Goal: Task Accomplishment & Management: Manage account settings

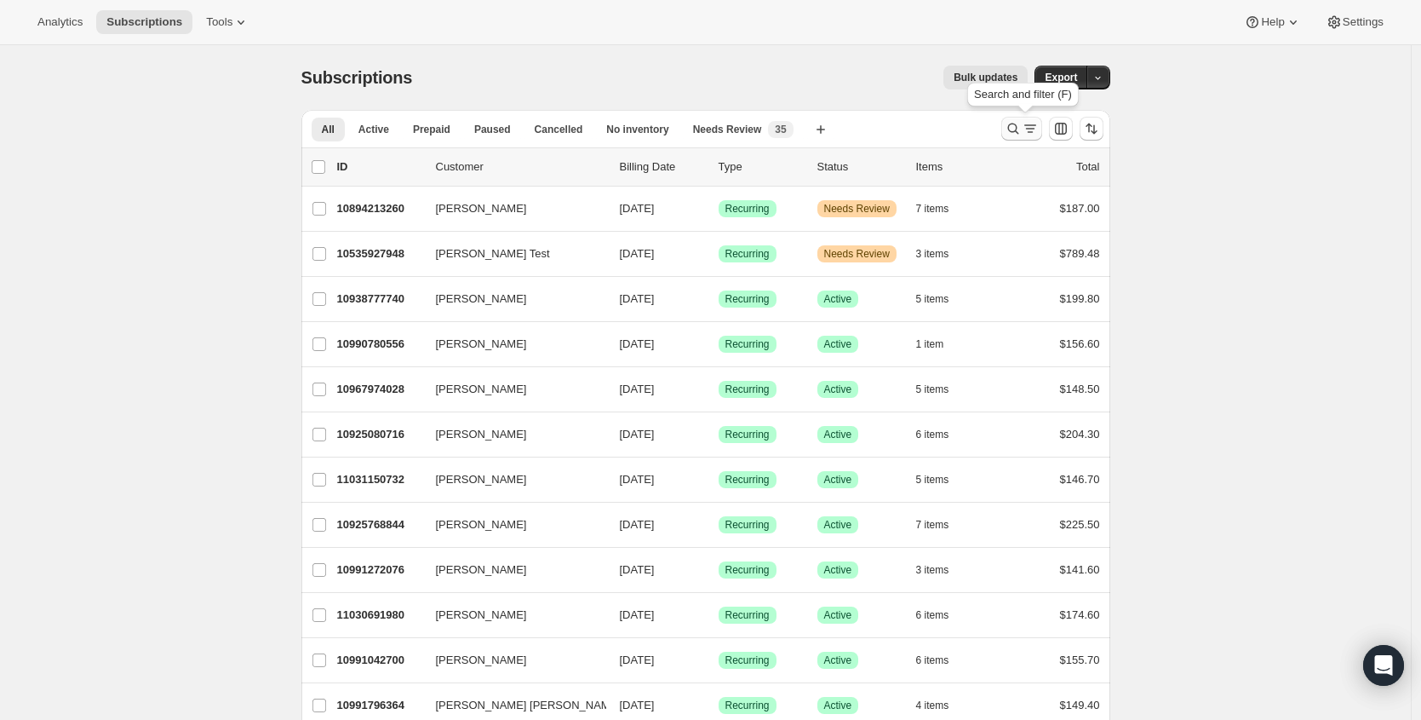
click at [1034, 127] on icon "Search and filter results" at bounding box center [1030, 128] width 17 height 17
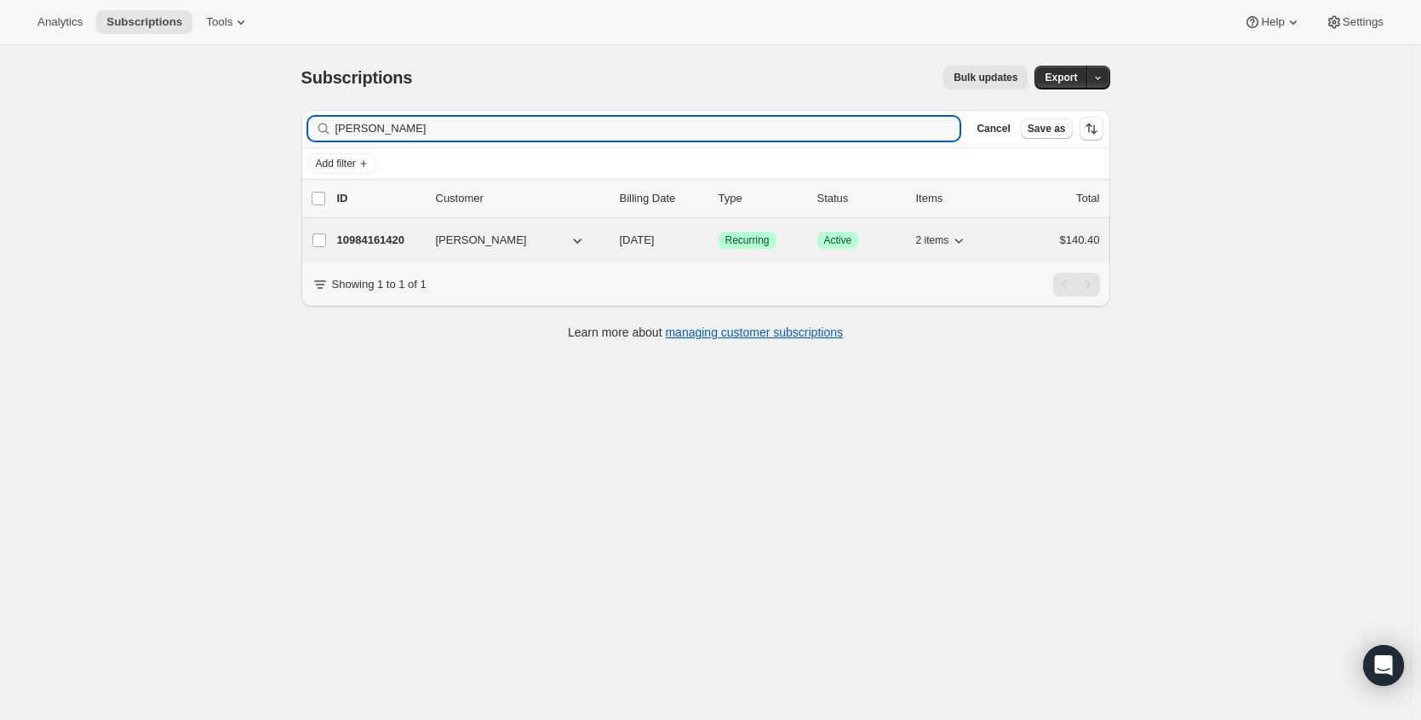
type input "[PERSON_NAME]"
click at [370, 237] on p "10984161420" at bounding box center [379, 240] width 85 height 17
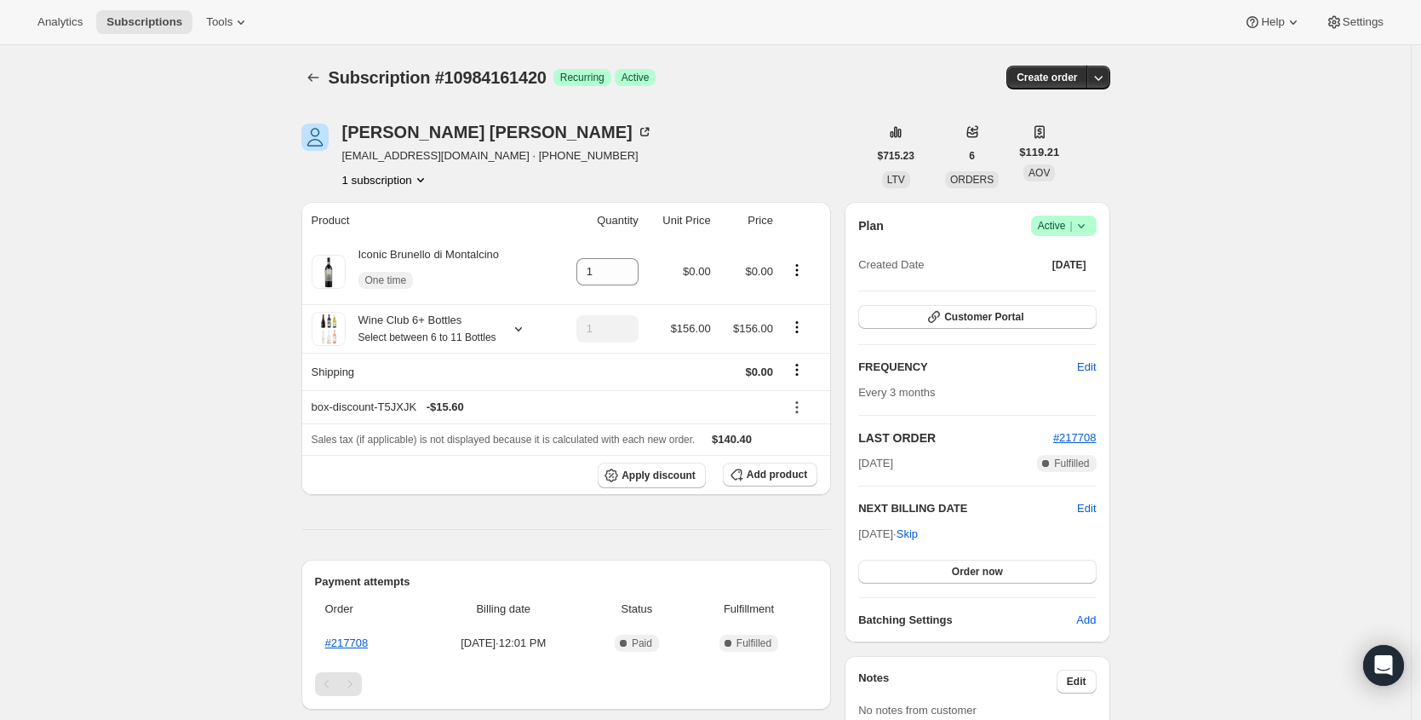
drag, startPoint x: 1074, startPoint y: 218, endPoint x: 1078, endPoint y: 228, distance: 11.1
click at [1072, 219] on span "|" at bounding box center [1071, 226] width 3 height 14
click at [1082, 292] on span "Cancel subscription" at bounding box center [1063, 288] width 96 height 13
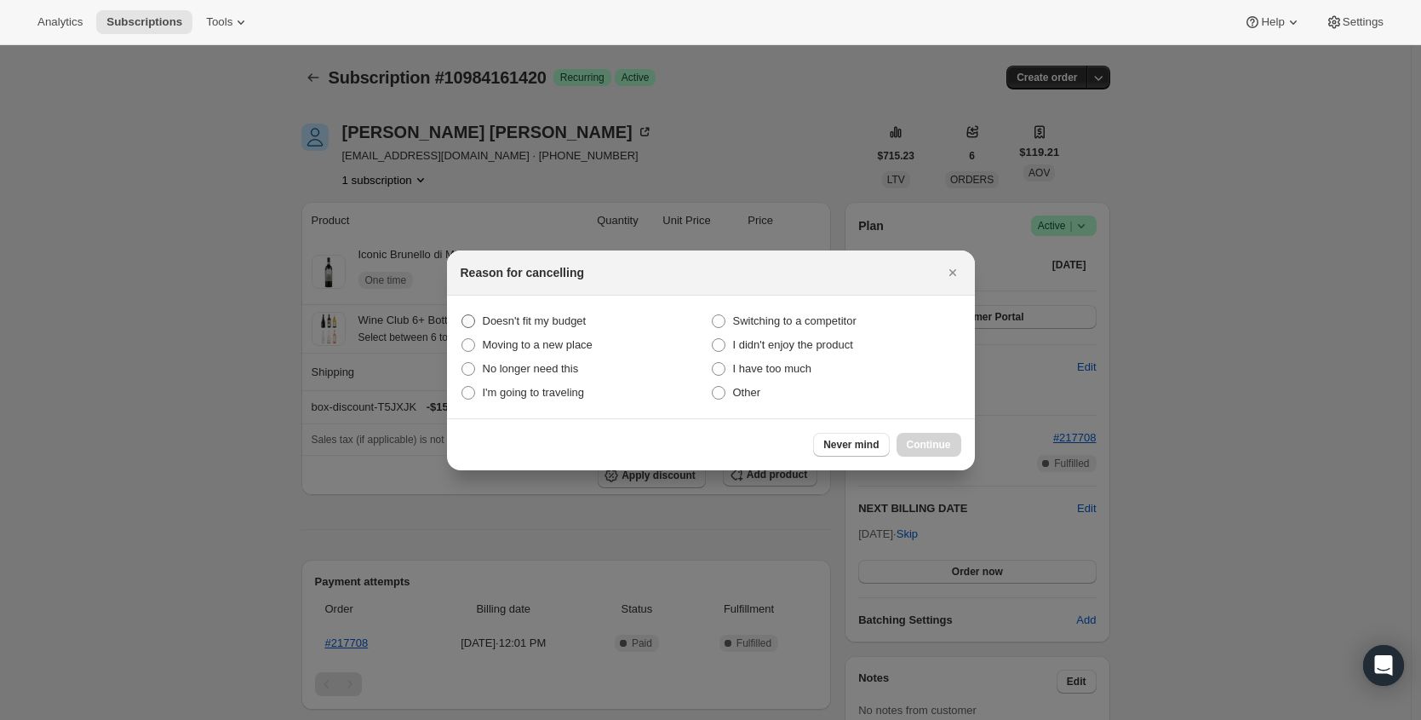
click at [514, 330] on label "Doesn't fit my budget" at bounding box center [586, 321] width 250 height 24
click at [462, 315] on budget "Doesn't fit my budget" at bounding box center [462, 314] width 1 height 1
radio budget "true"
click at [956, 454] on button "Continue" at bounding box center [929, 445] width 65 height 24
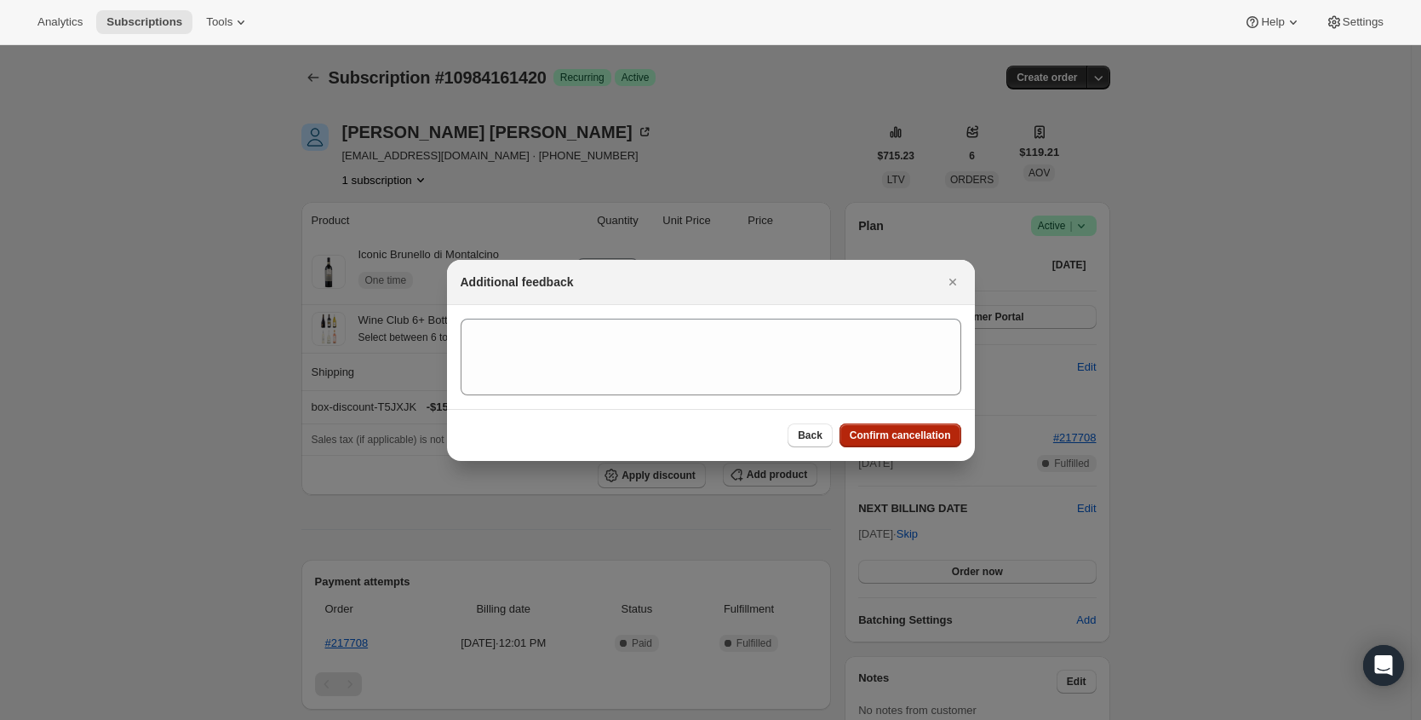
click at [931, 445] on button "Confirm cancellation" at bounding box center [901, 435] width 122 height 24
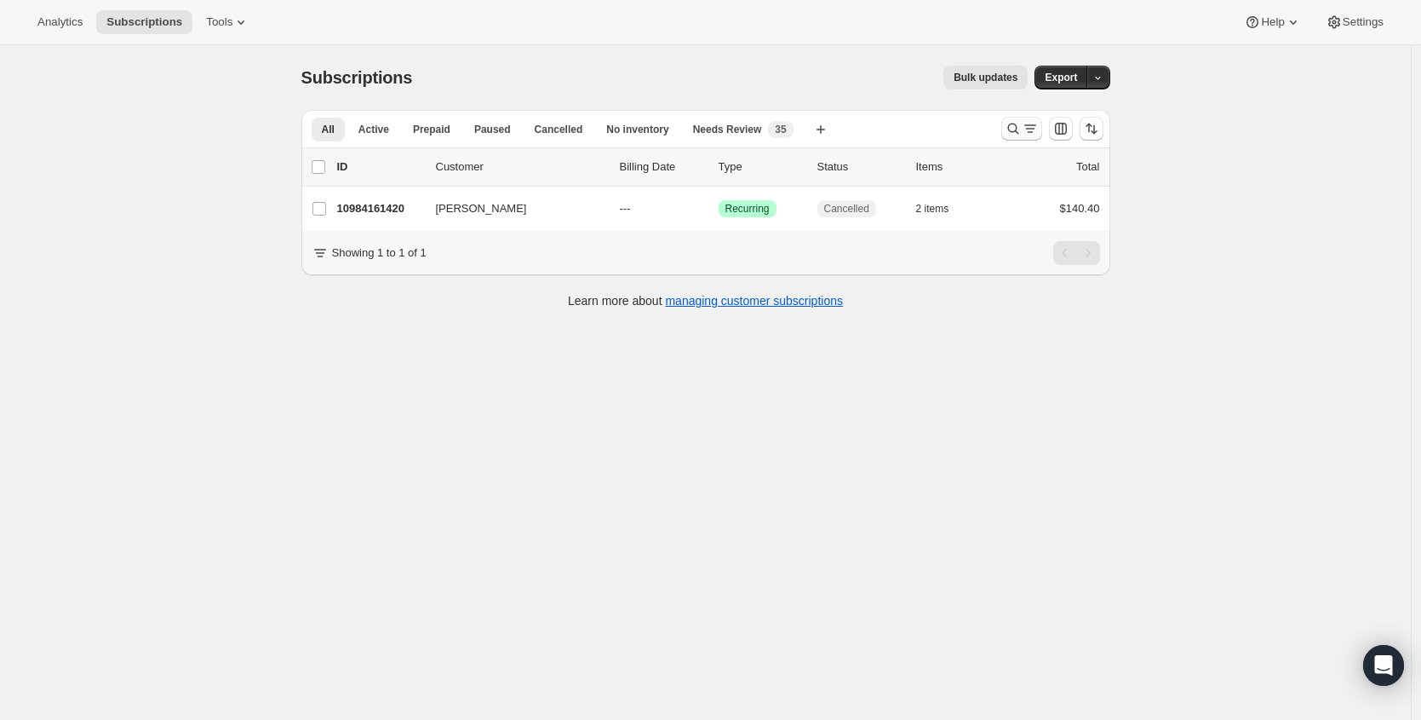
click at [1030, 123] on icon "Search and filter results" at bounding box center [1030, 128] width 17 height 17
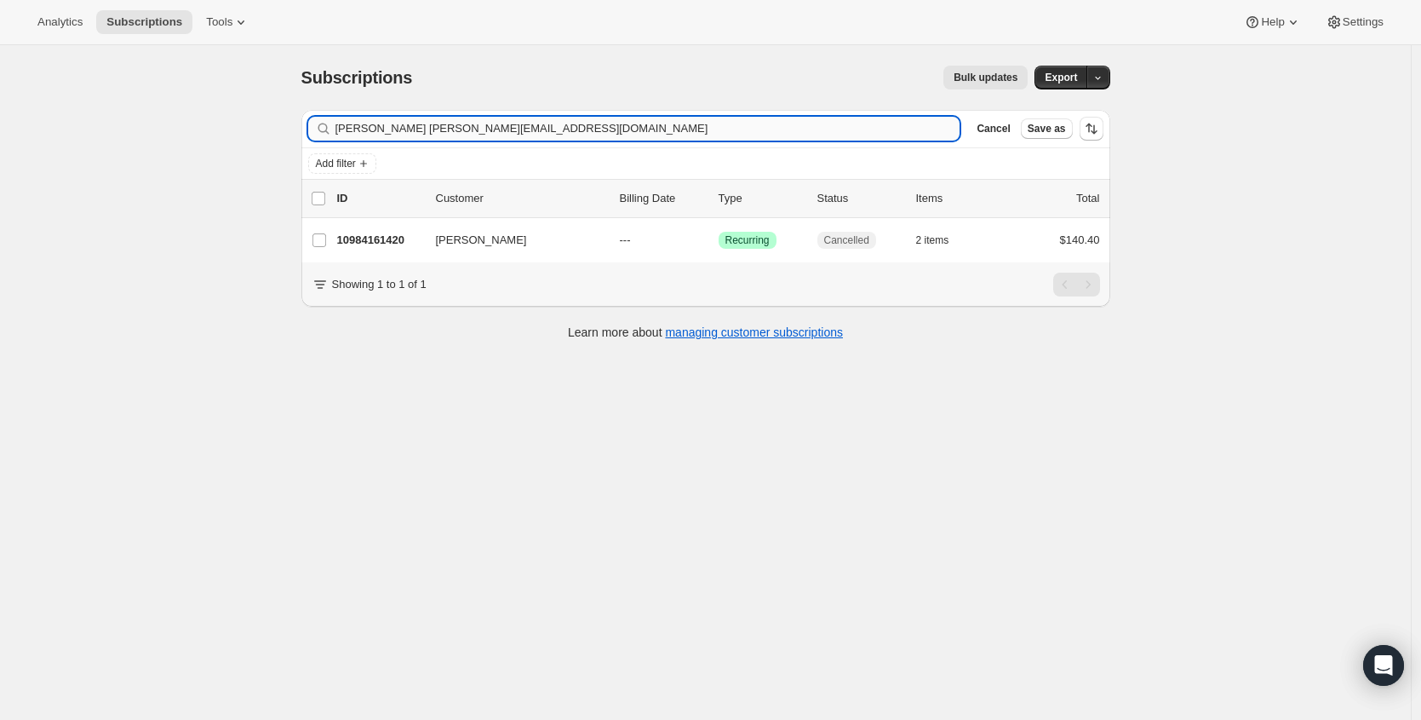
click at [587, 131] on input "[PERSON_NAME] [PERSON_NAME][EMAIL_ADDRESS][DOMAIN_NAME]" at bounding box center [648, 129] width 625 height 24
click at [586, 131] on input "[PERSON_NAME] [PERSON_NAME][EMAIL_ADDRESS][DOMAIN_NAME]" at bounding box center [648, 129] width 625 height 24
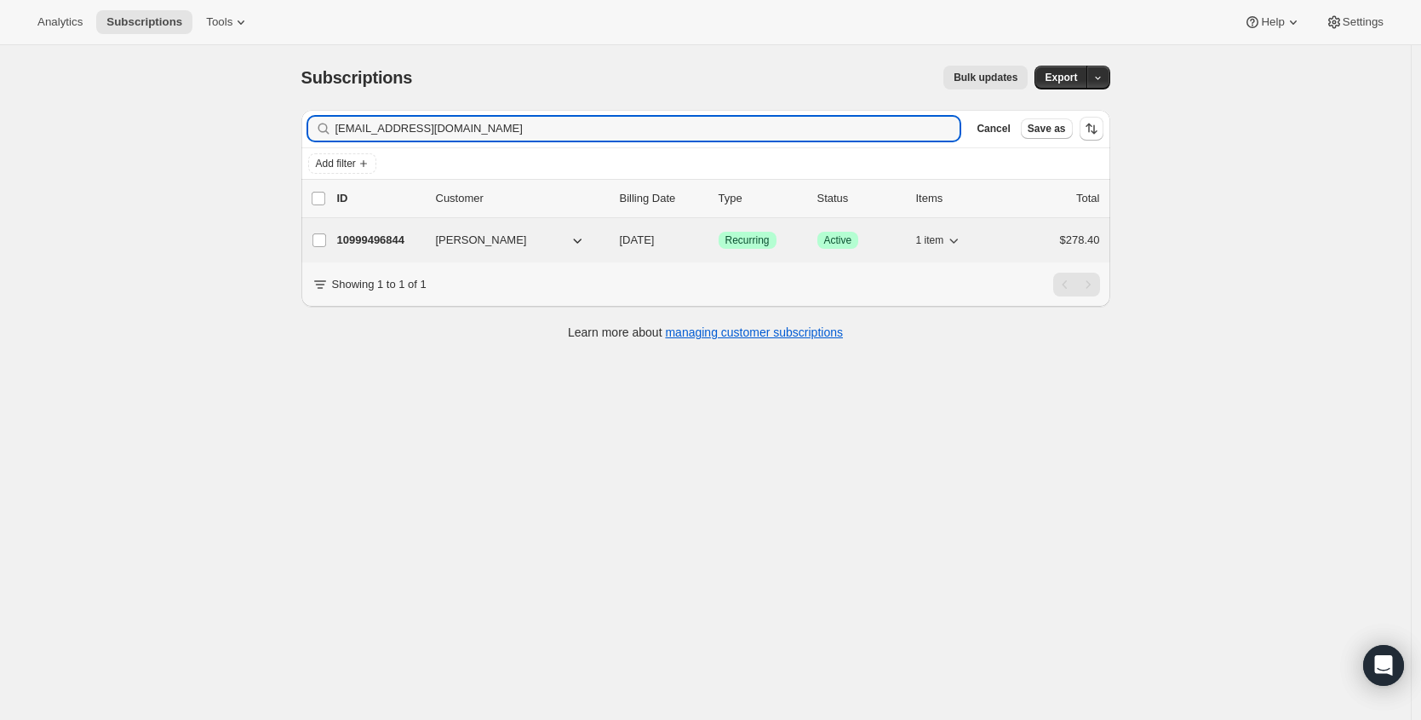
type input "[EMAIL_ADDRESS][DOMAIN_NAME]"
click at [399, 232] on p "10999496844" at bounding box center [379, 240] width 85 height 17
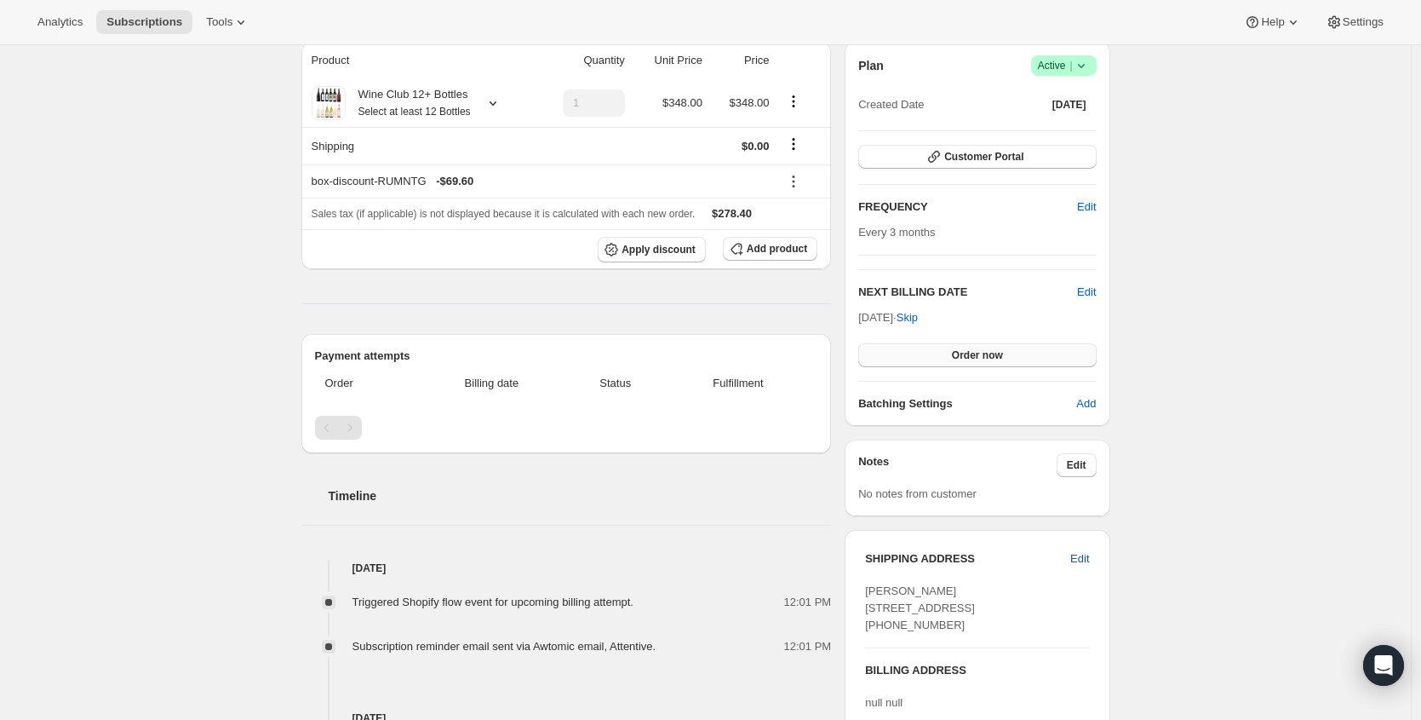
scroll to position [206, 0]
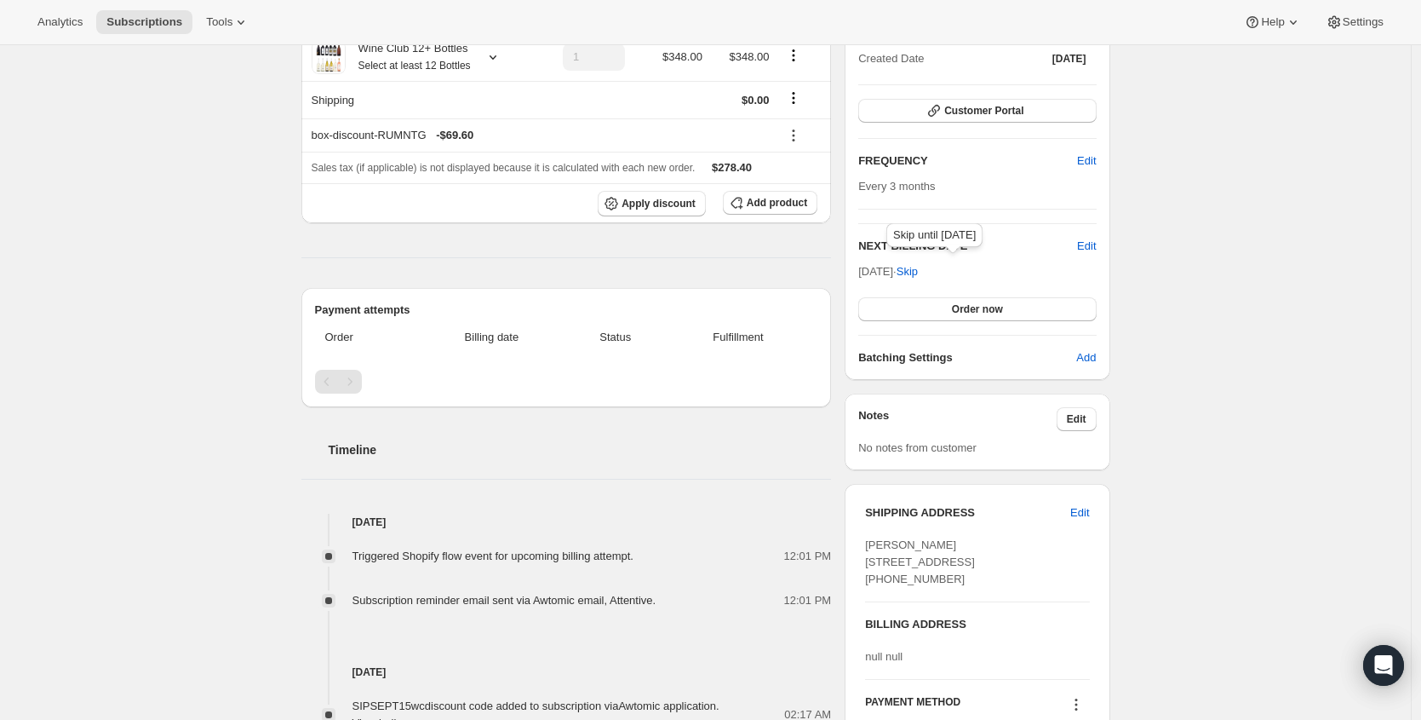
drag, startPoint x: 925, startPoint y: 260, endPoint x: 900, endPoint y: 267, distance: 25.6
click at [936, 272] on div "Plan Success Active | Created Date [DATE] Customer Portal FREQUENCY Edit Every …" at bounding box center [977, 188] width 265 height 384
copy div
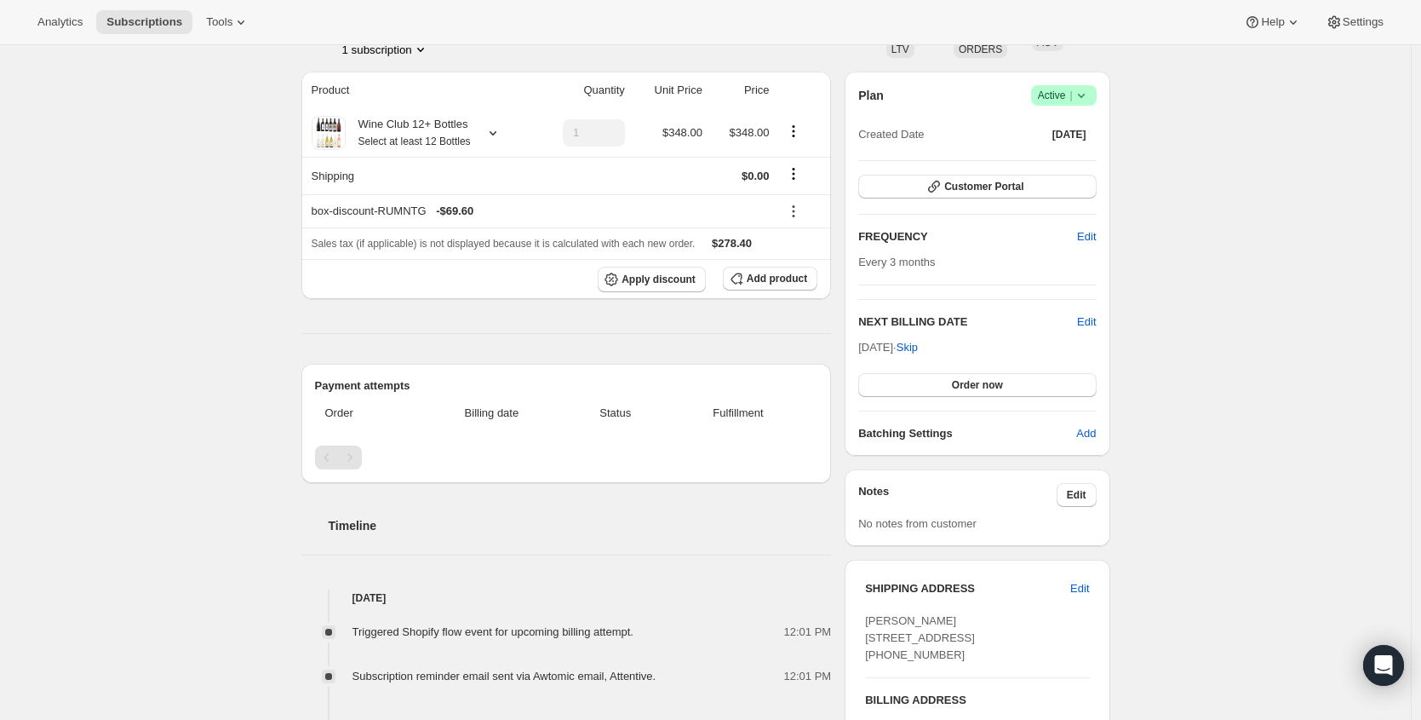
scroll to position [129, 0]
click at [1039, 200] on div "Customer Portal" at bounding box center [977, 189] width 238 height 26
click at [926, 201] on div "Plan Success Active | Created Date [DATE] Customer Portal FREQUENCY Edit Every …" at bounding box center [977, 265] width 238 height 357
click at [901, 192] on button "Customer Portal" at bounding box center [977, 188] width 238 height 24
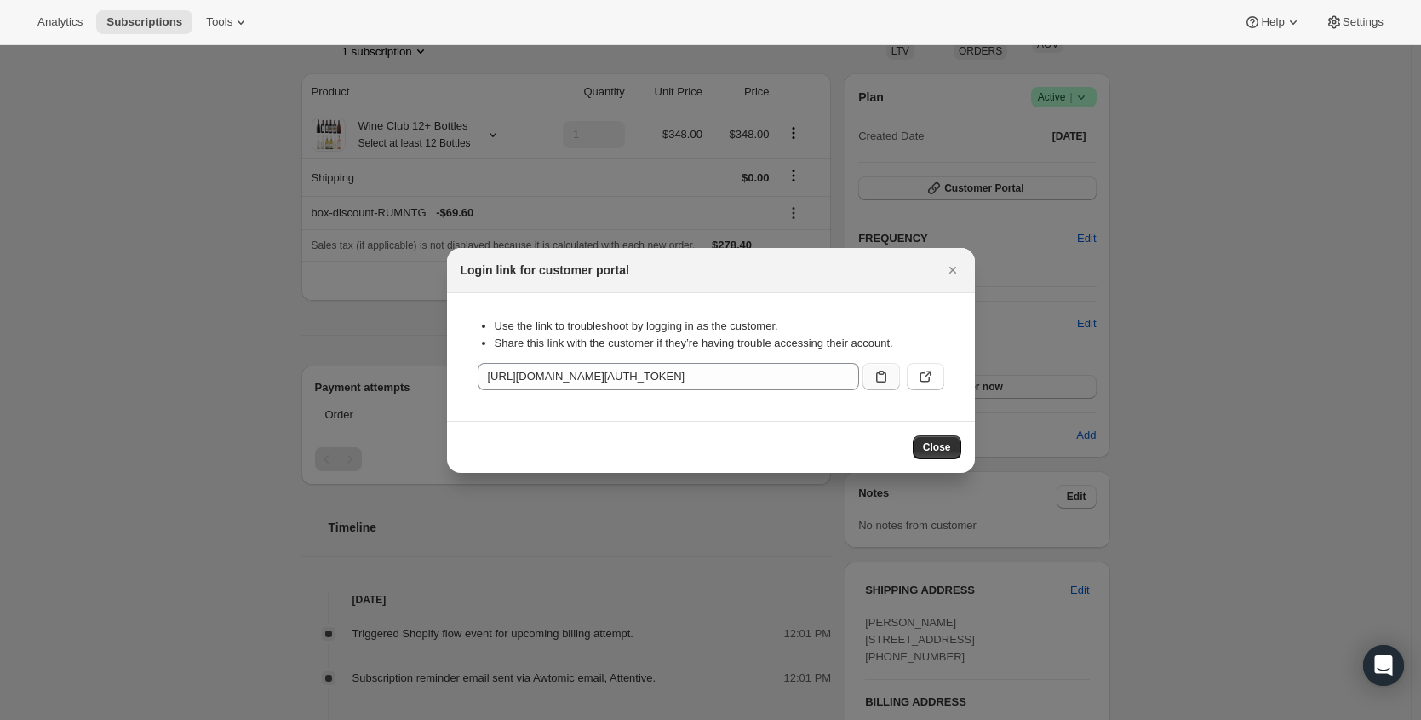
click at [876, 373] on icon ":r3k:" at bounding box center [881, 376] width 10 height 12
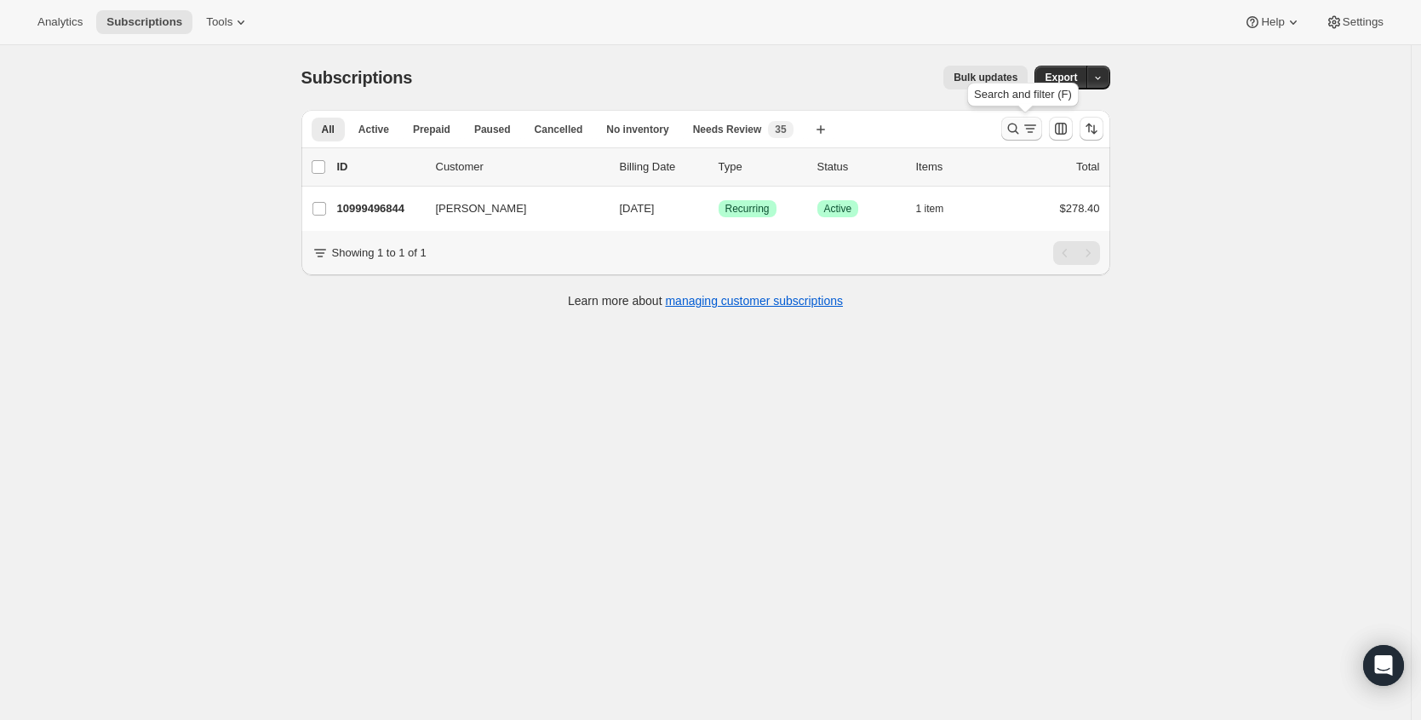
click at [1019, 126] on icon "Search and filter results" at bounding box center [1013, 128] width 17 height 17
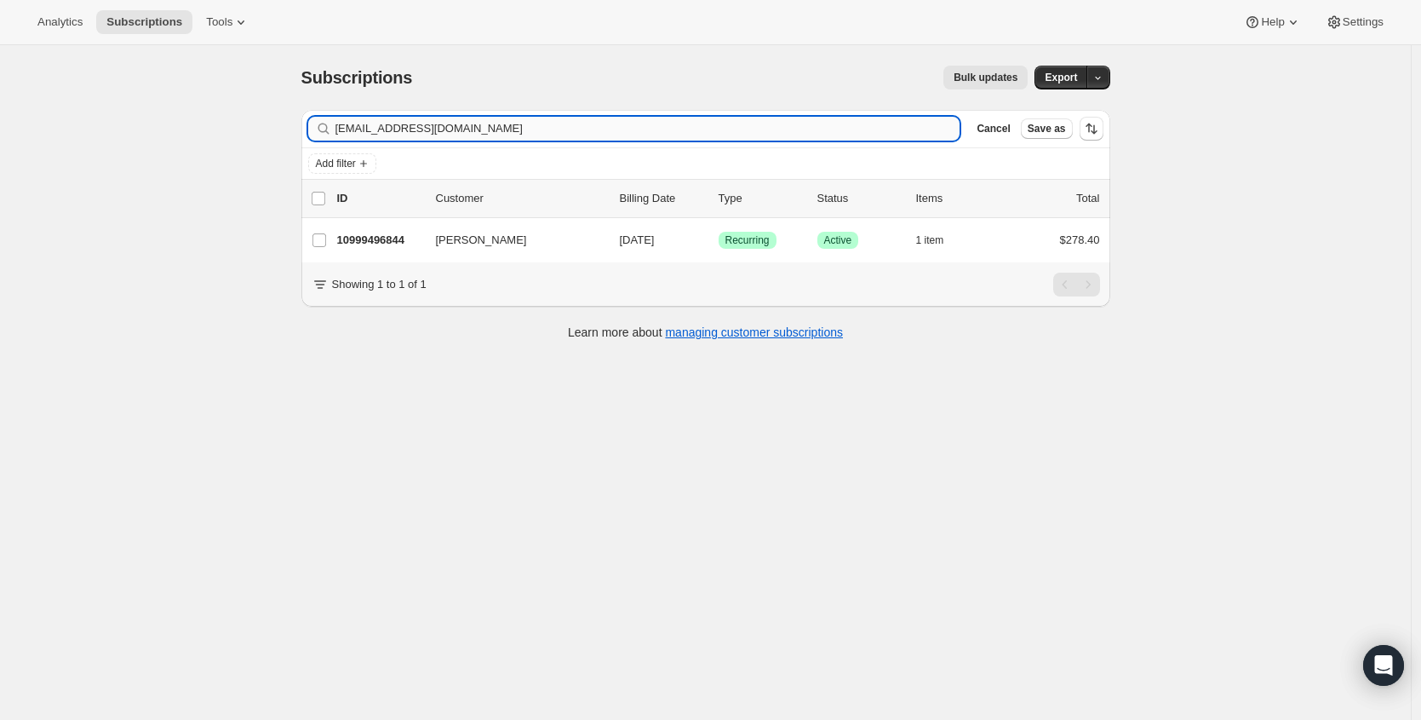
click at [552, 132] on input "[EMAIL_ADDRESS][DOMAIN_NAME]" at bounding box center [648, 129] width 625 height 24
click at [551, 134] on input "[EMAIL_ADDRESS][DOMAIN_NAME]" at bounding box center [648, 129] width 625 height 24
click at [550, 132] on input "[EMAIL_ADDRESS][DOMAIN_NAME]" at bounding box center [648, 129] width 625 height 24
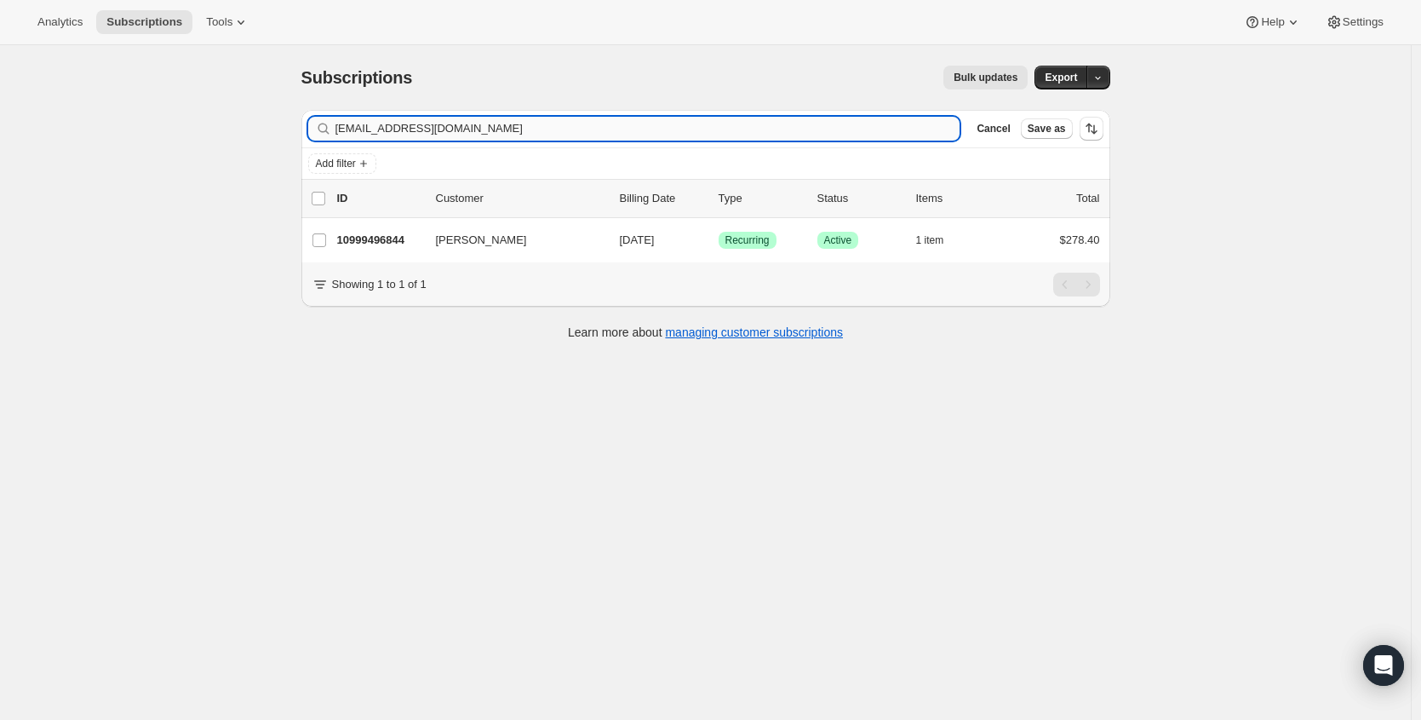
click at [550, 132] on input "[EMAIL_ADDRESS][DOMAIN_NAME]" at bounding box center [648, 129] width 625 height 24
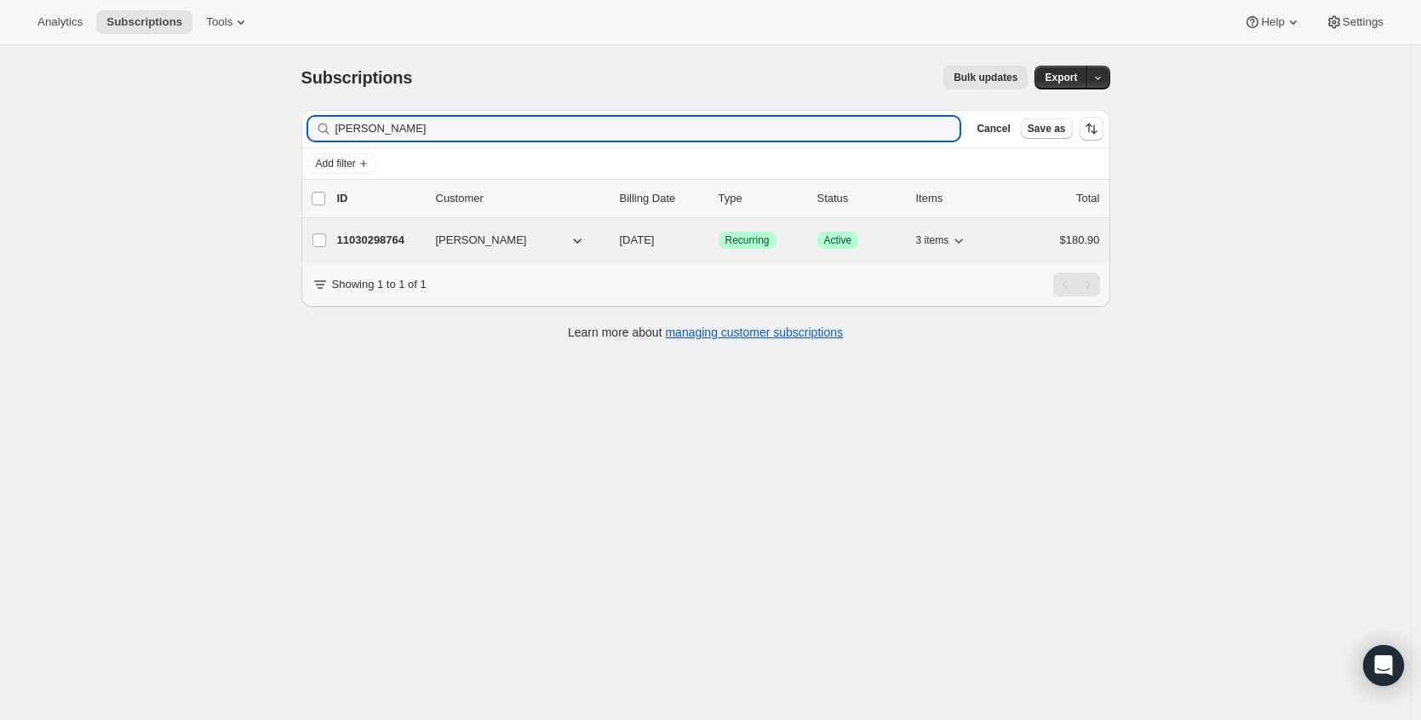
type input "[PERSON_NAME]"
click at [390, 244] on p "11030298764" at bounding box center [379, 240] width 85 height 17
